Goal: Task Accomplishment & Management: Manage account settings

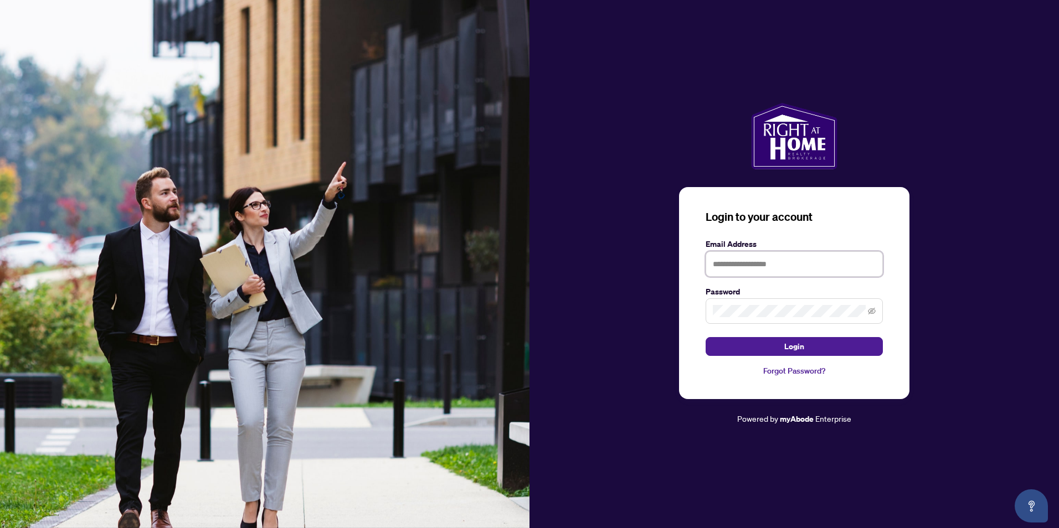
click at [780, 272] on input "text" at bounding box center [793, 263] width 177 height 25
type input "**********"
click at [793, 345] on span "Login" at bounding box center [794, 347] width 20 height 18
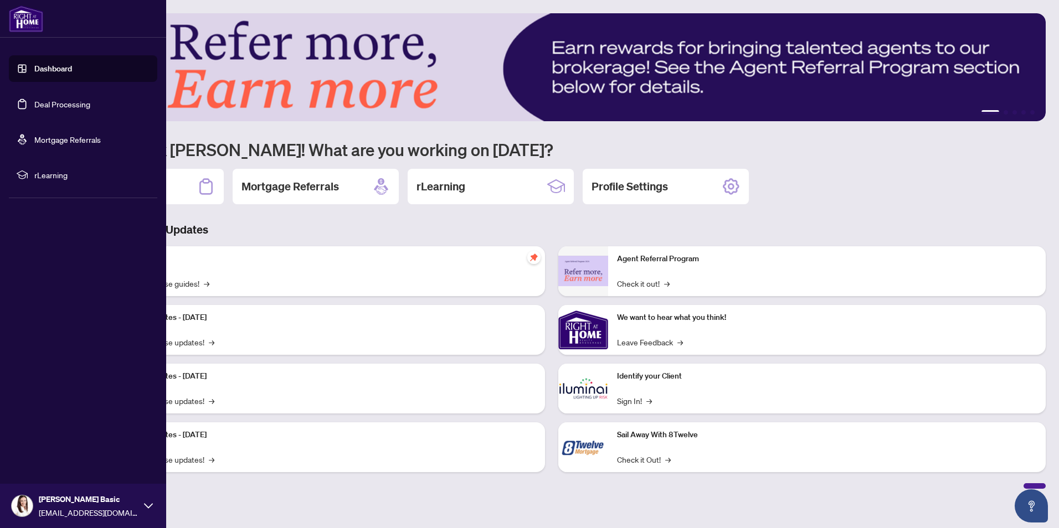
click at [65, 104] on link "Deal Processing" at bounding box center [62, 104] width 56 height 10
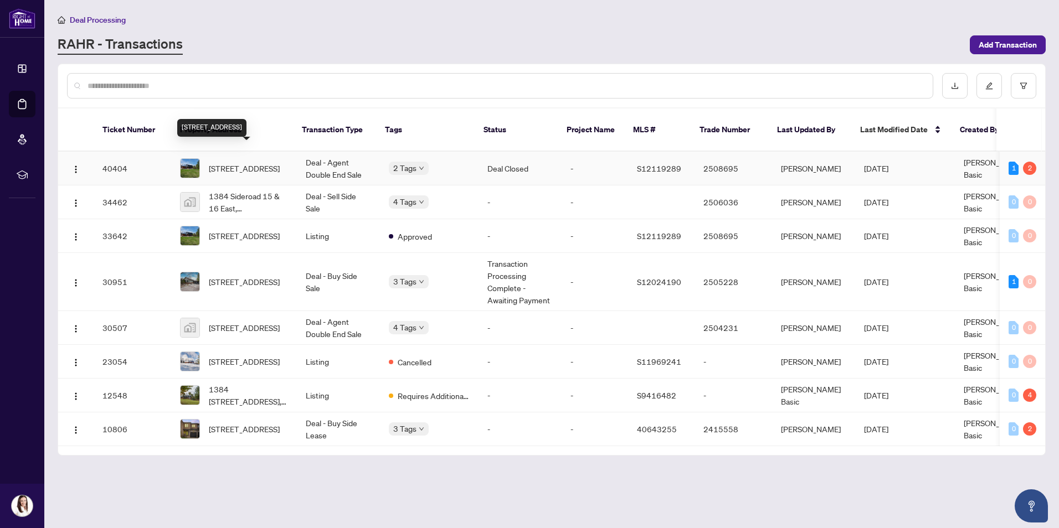
click at [254, 162] on span "[STREET_ADDRESS]" at bounding box center [244, 168] width 71 height 12
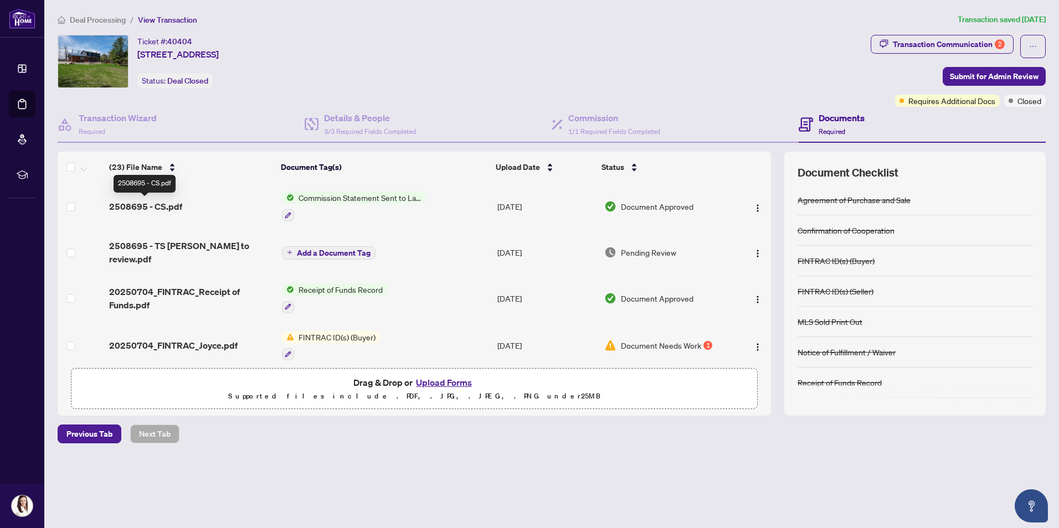
click at [157, 208] on span "2508695 - CS.pdf" at bounding box center [145, 206] width 73 height 13
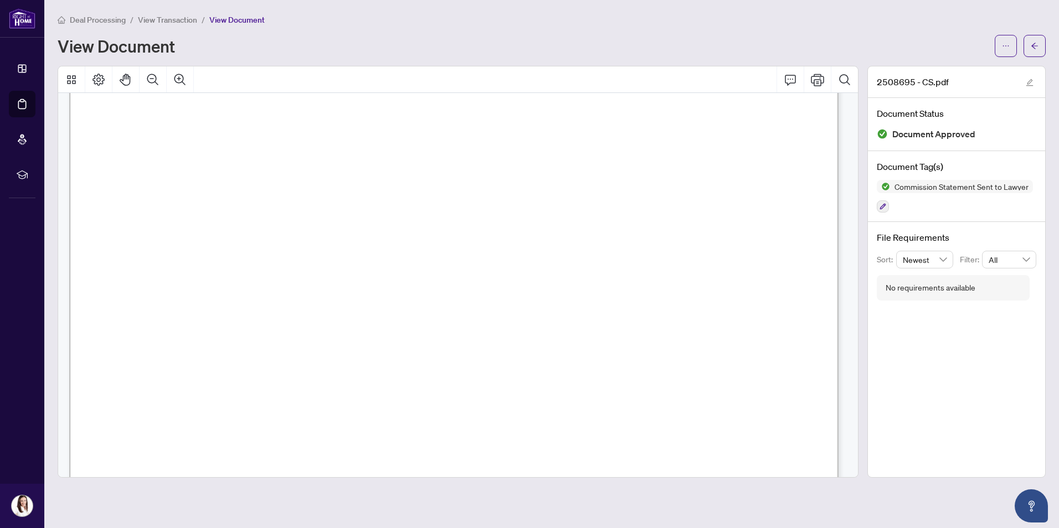
scroll to position [35, 0]
click at [159, 20] on span "View Transaction" at bounding box center [167, 20] width 59 height 10
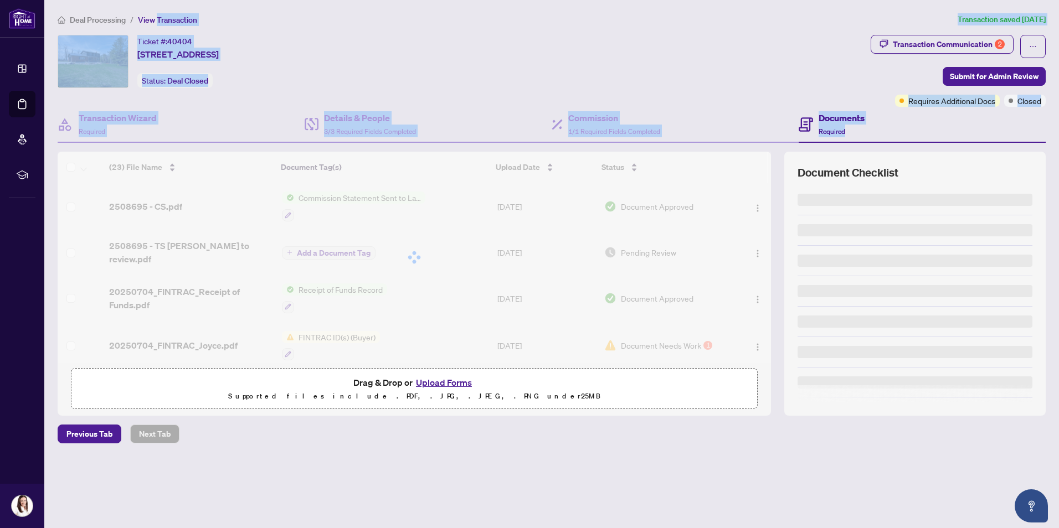
click at [199, 198] on div "Deal Processing / View Transaction Transaction saved [DATE] Ticket #: 40404 138…" at bounding box center [551, 247] width 997 height 469
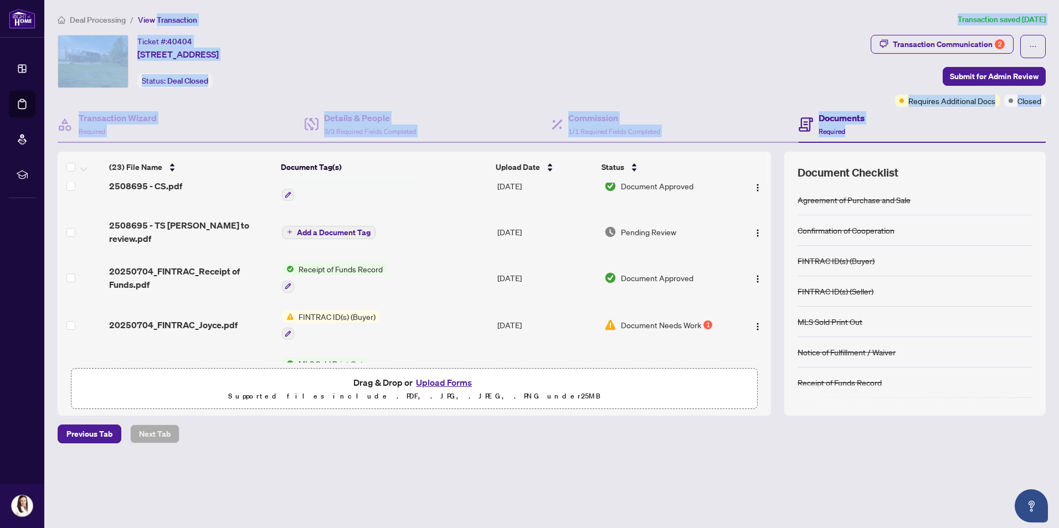
scroll to position [21, 0]
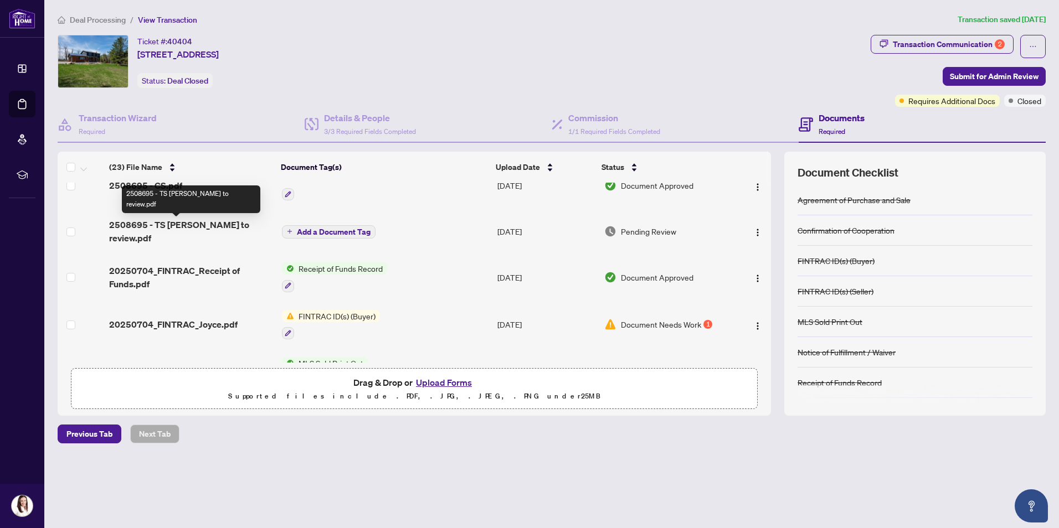
click at [213, 228] on span "2508695 - TS [PERSON_NAME] to review.pdf" at bounding box center [191, 231] width 164 height 27
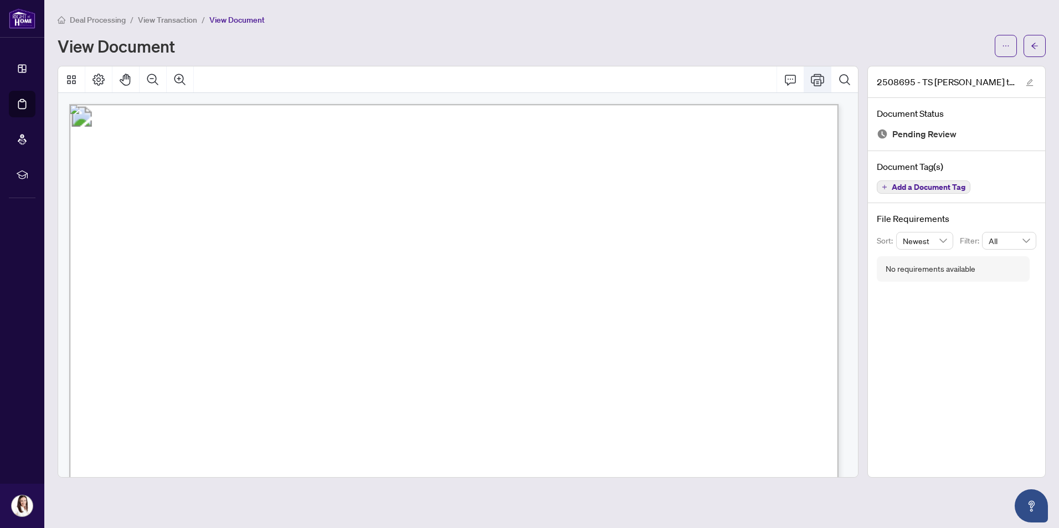
click at [814, 75] on icon "Print" at bounding box center [817, 79] width 13 height 13
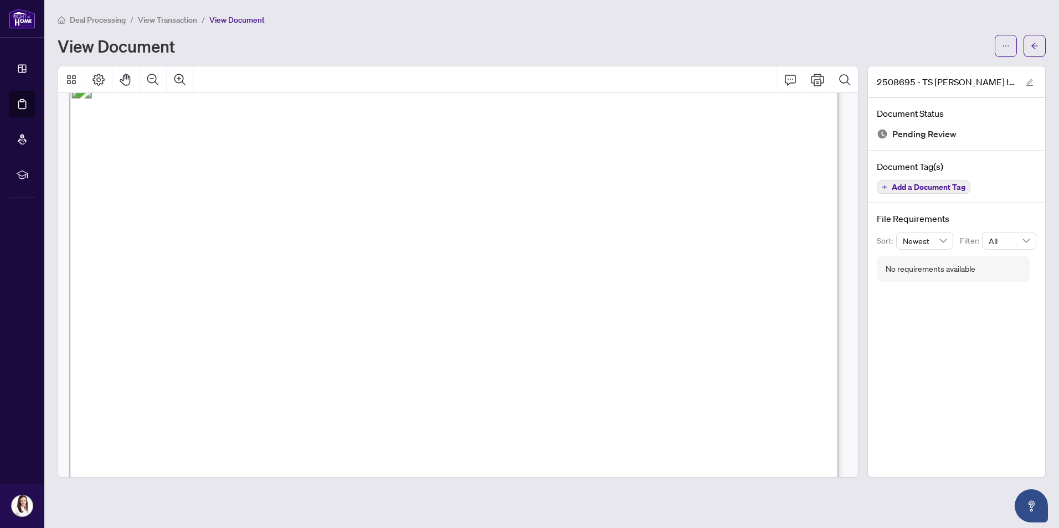
scroll to position [29, 0]
click at [183, 18] on span "View Transaction" at bounding box center [167, 20] width 59 height 10
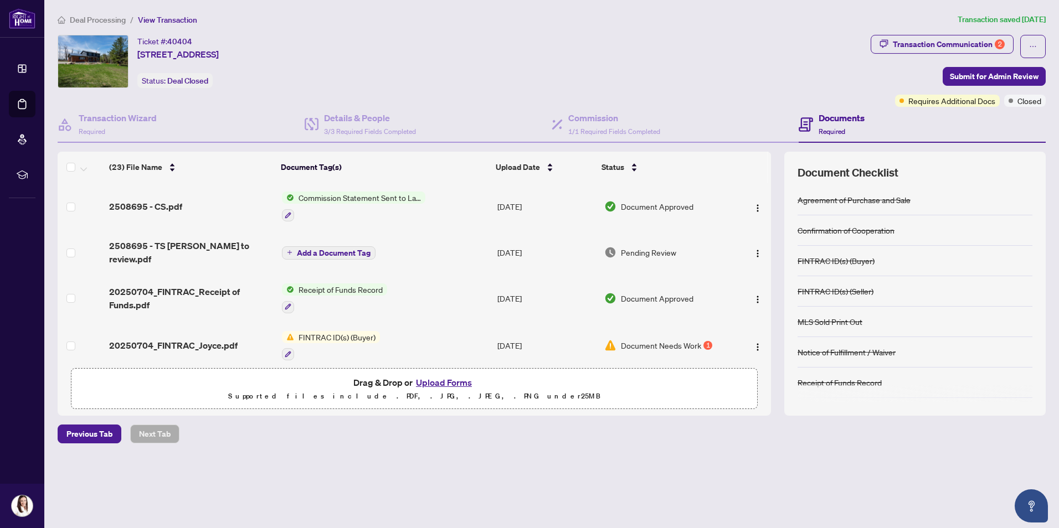
click at [442, 383] on button "Upload Forms" at bounding box center [443, 382] width 63 height 14
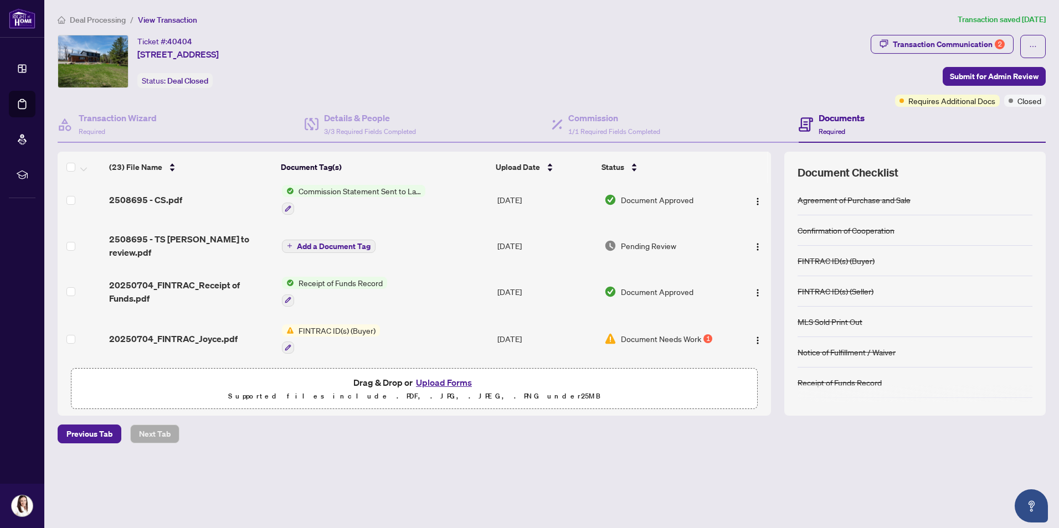
scroll to position [7, 0]
click at [532, 168] on span "Upload Date" at bounding box center [518, 167] width 44 height 12
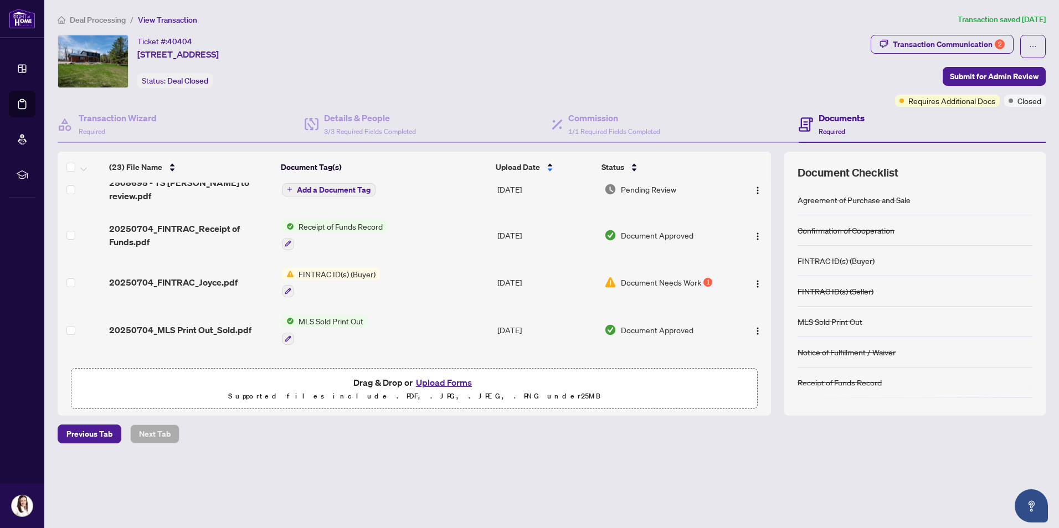
scroll to position [0, 0]
